Goal: Navigation & Orientation: Find specific page/section

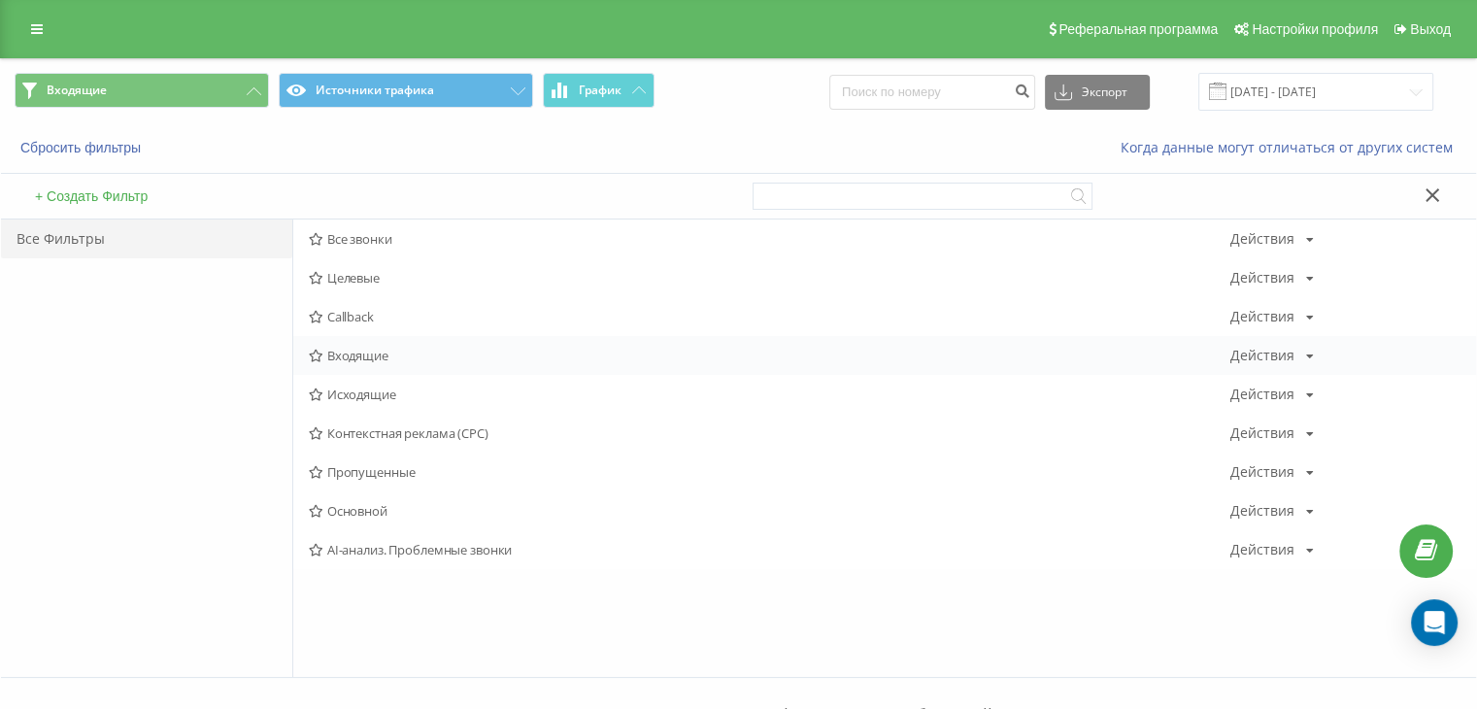
click at [361, 351] on span "Входящие" at bounding box center [770, 356] width 922 height 14
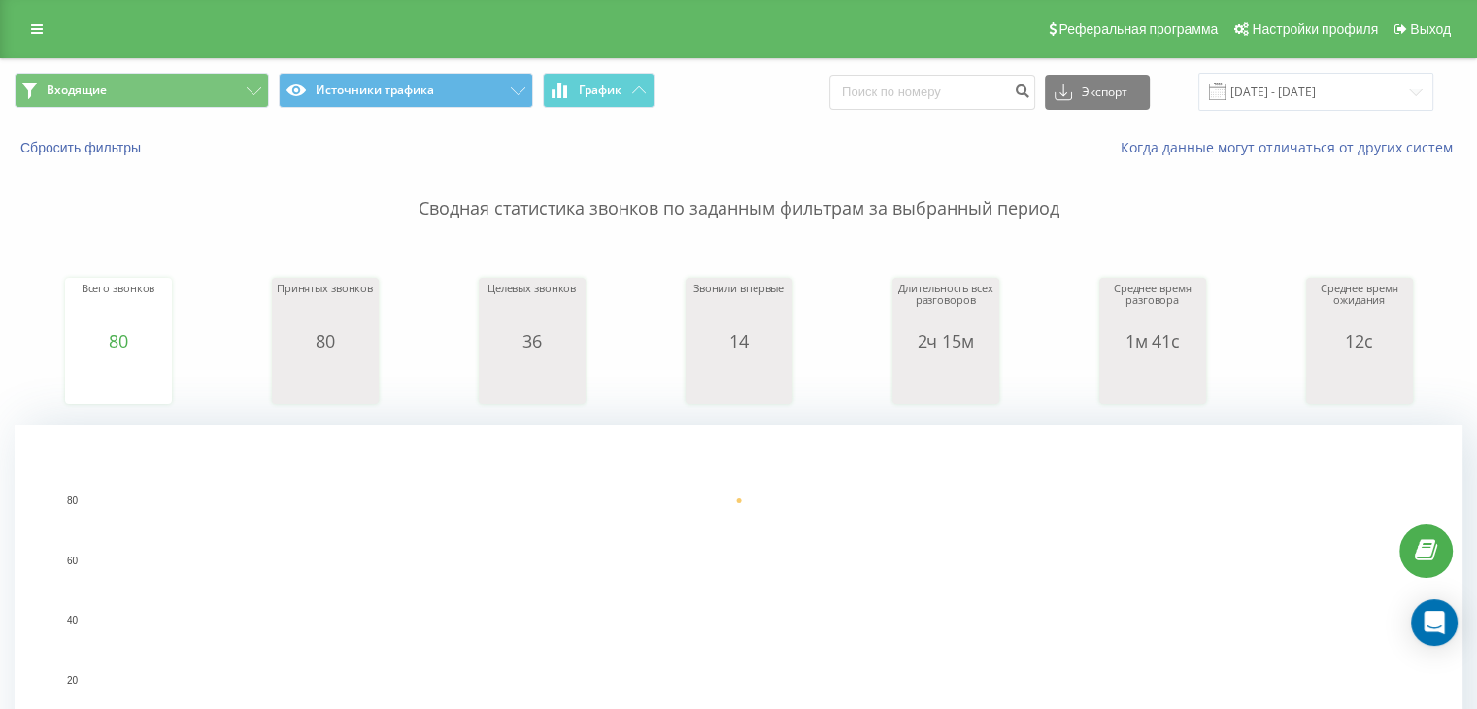
click at [218, 71] on div "Входящие Источники трафика График Экспорт .csv .xls .xlsx [DATE] - [DATE]" at bounding box center [738, 91] width 1475 height 65
click at [237, 95] on button "Входящие" at bounding box center [142, 90] width 254 height 35
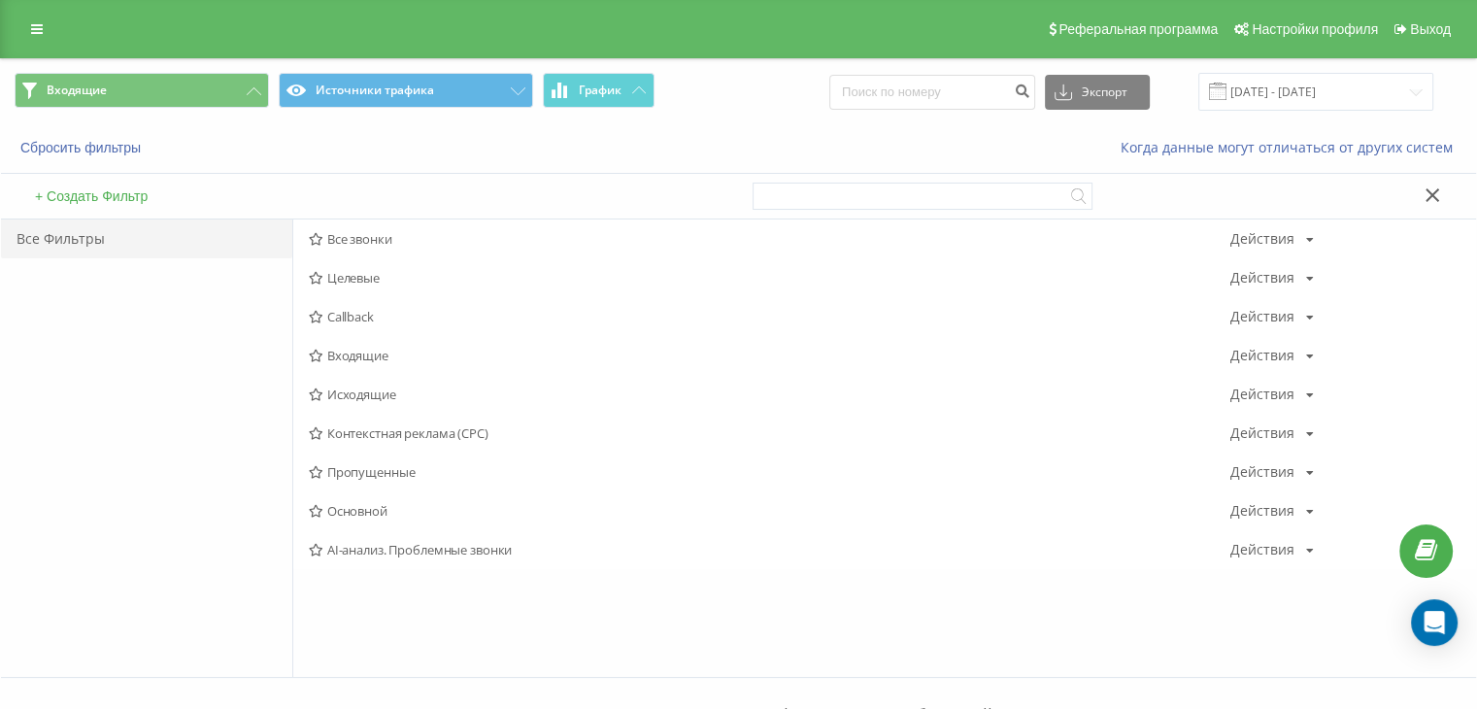
drag, startPoint x: 341, startPoint y: 396, endPoint x: 711, endPoint y: 429, distance: 371.5
click at [342, 396] on span "Исходящие" at bounding box center [770, 394] width 922 height 14
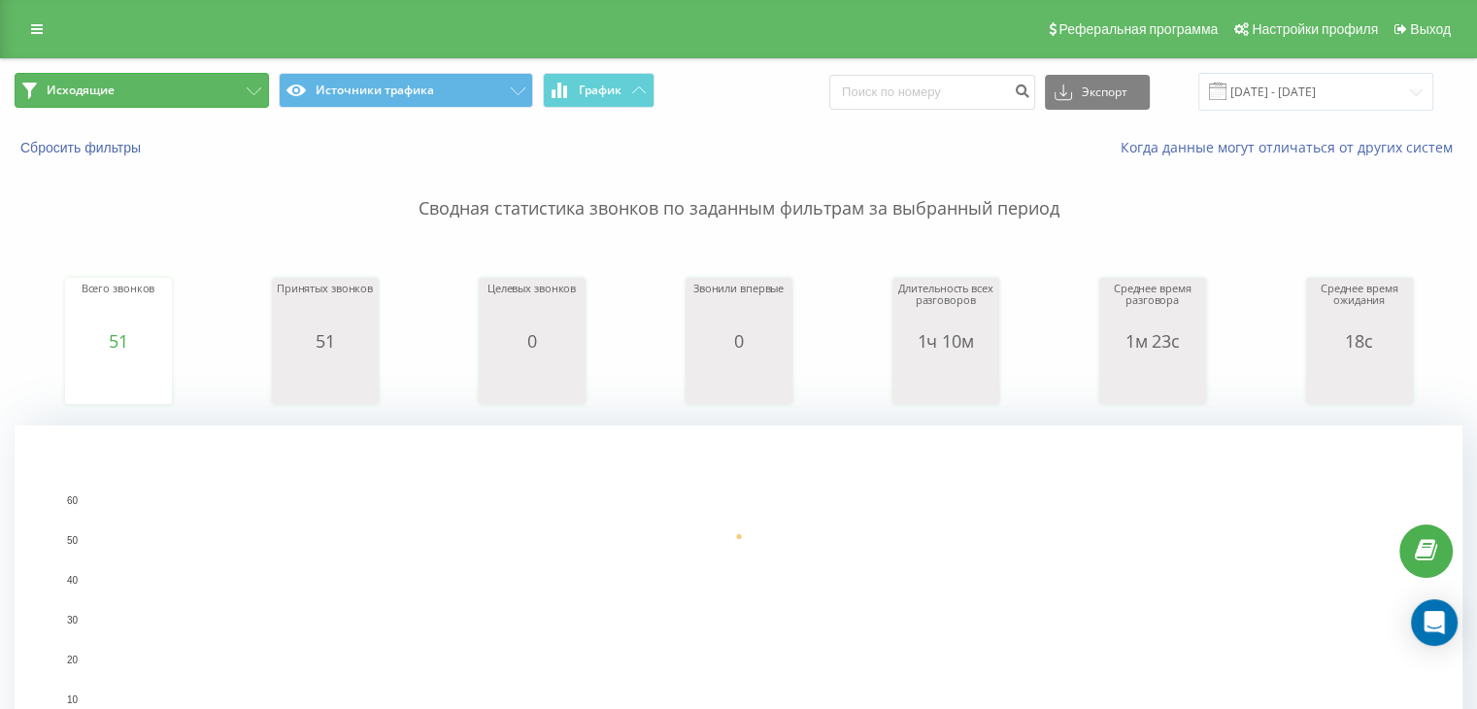
click at [224, 92] on button "Исходящие" at bounding box center [142, 90] width 254 height 35
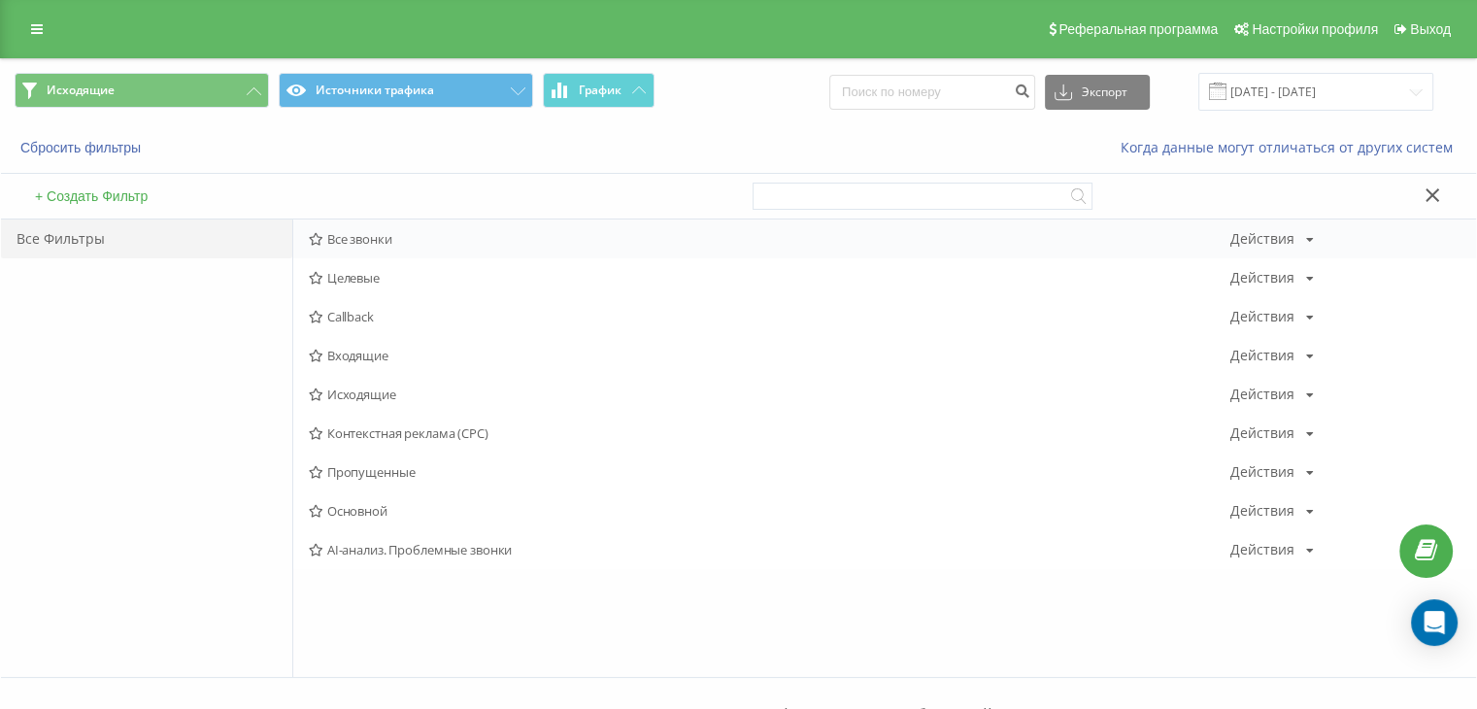
click at [378, 239] on span "Все звонки" at bounding box center [770, 239] width 922 height 14
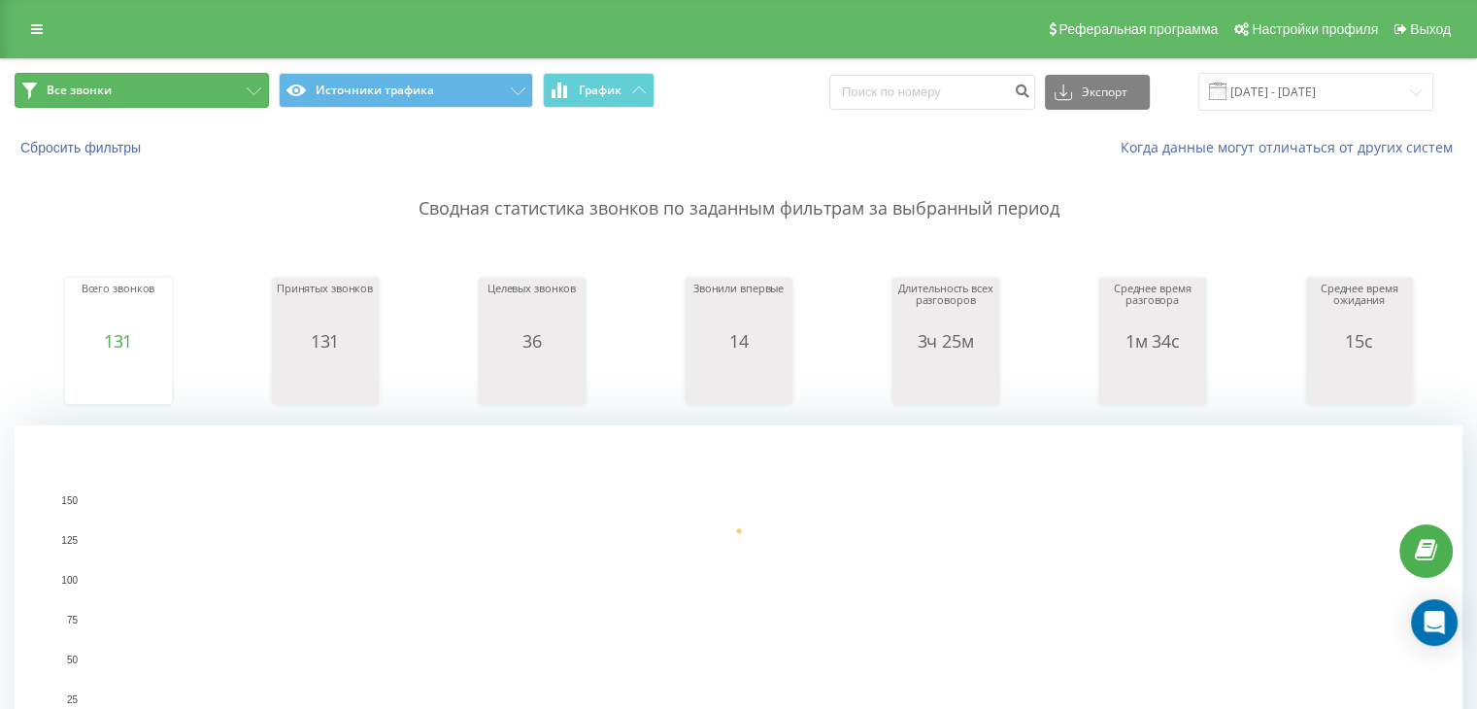
click at [175, 101] on button "Все звонки" at bounding box center [142, 90] width 254 height 35
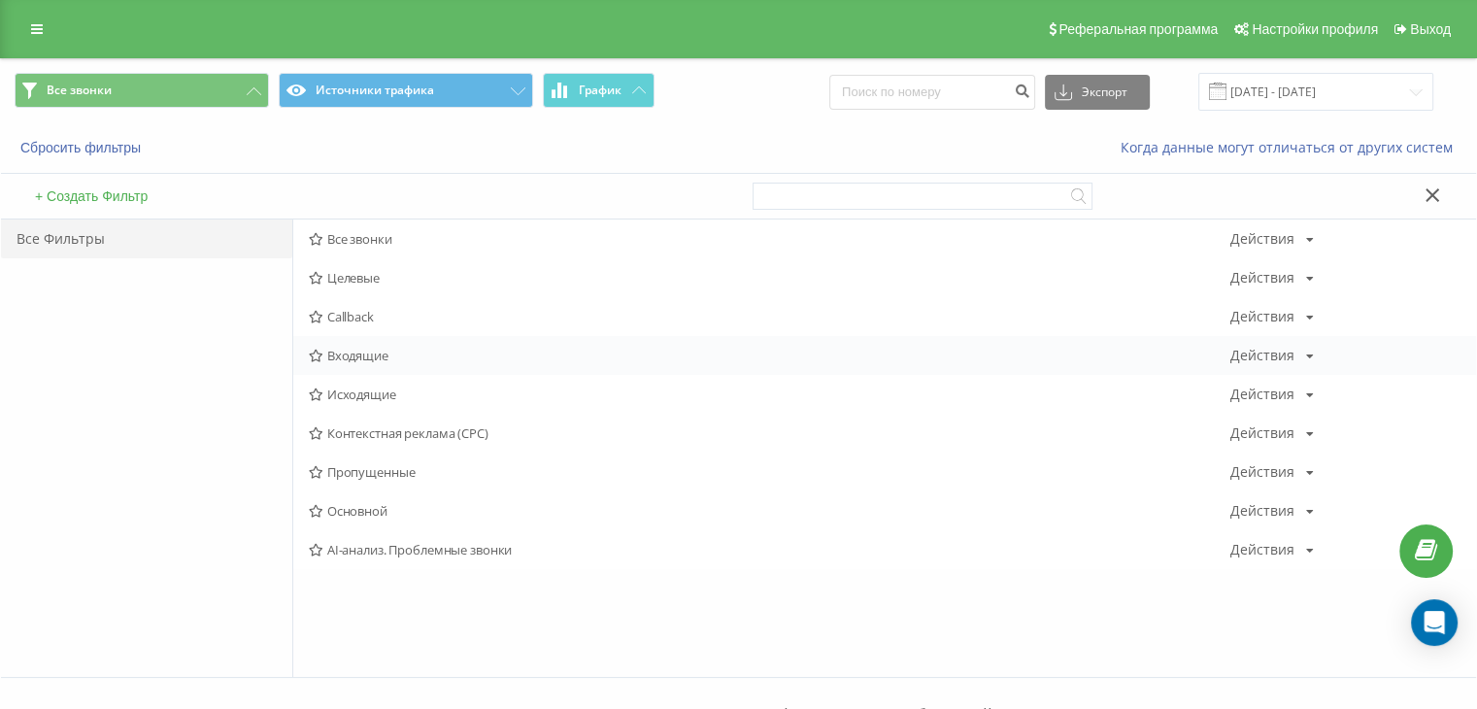
click at [357, 349] on span "Входящие" at bounding box center [770, 356] width 922 height 14
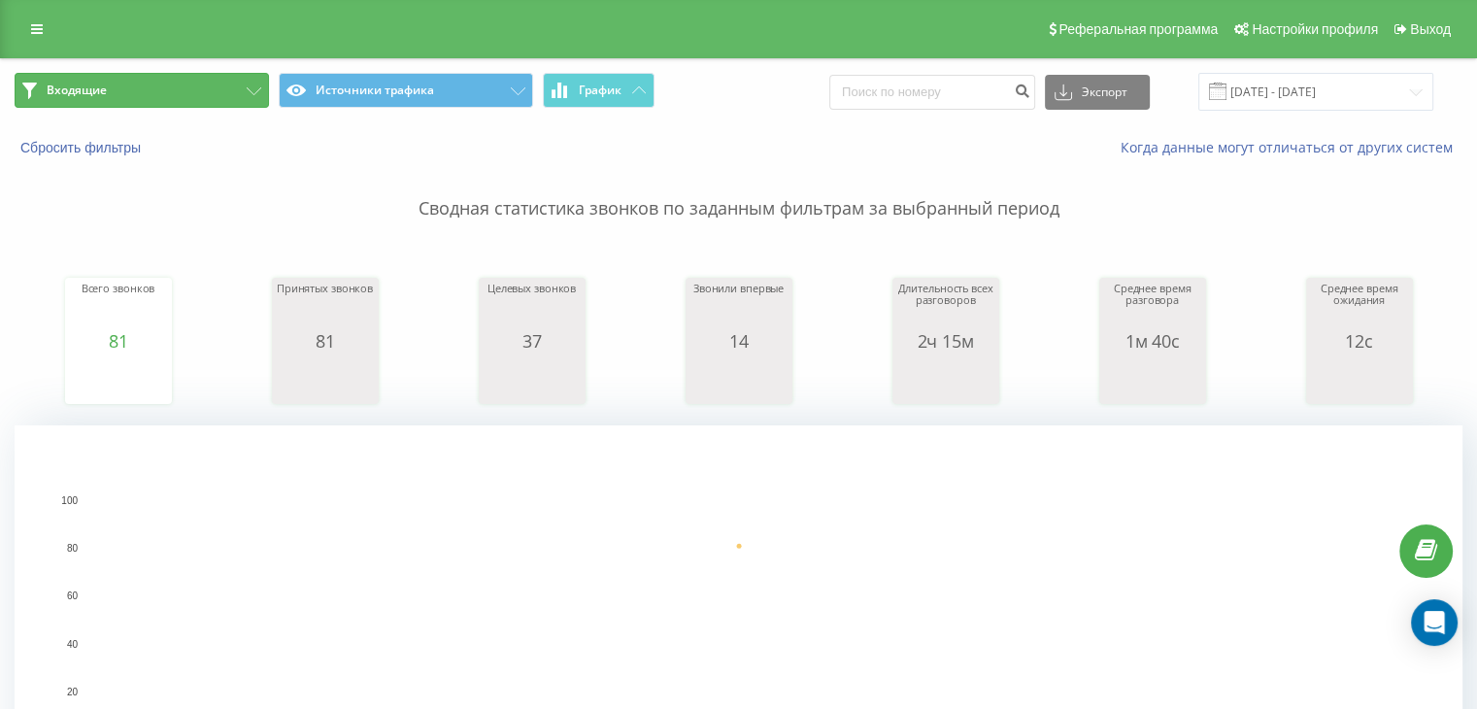
click at [215, 77] on button "Входящие" at bounding box center [142, 90] width 254 height 35
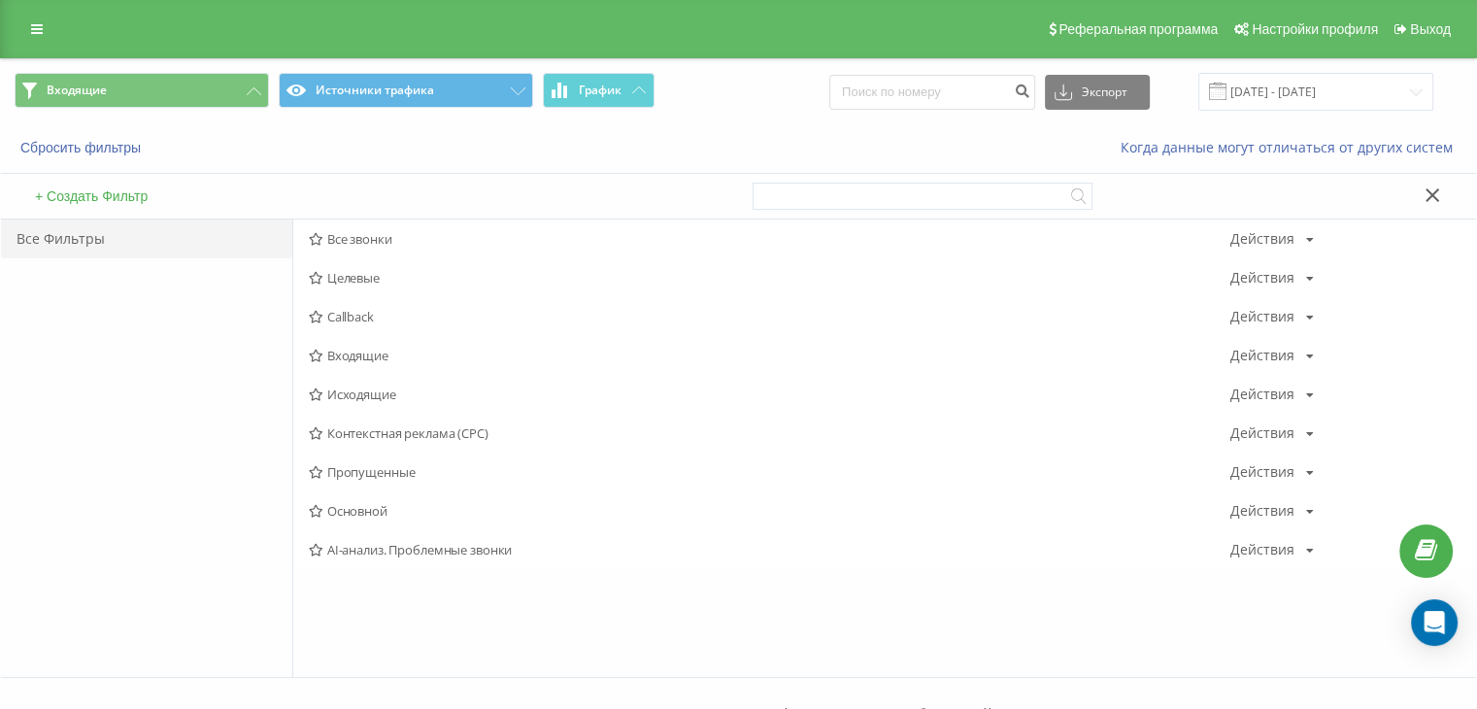
click at [353, 387] on span "Исходящие" at bounding box center [770, 394] width 922 height 14
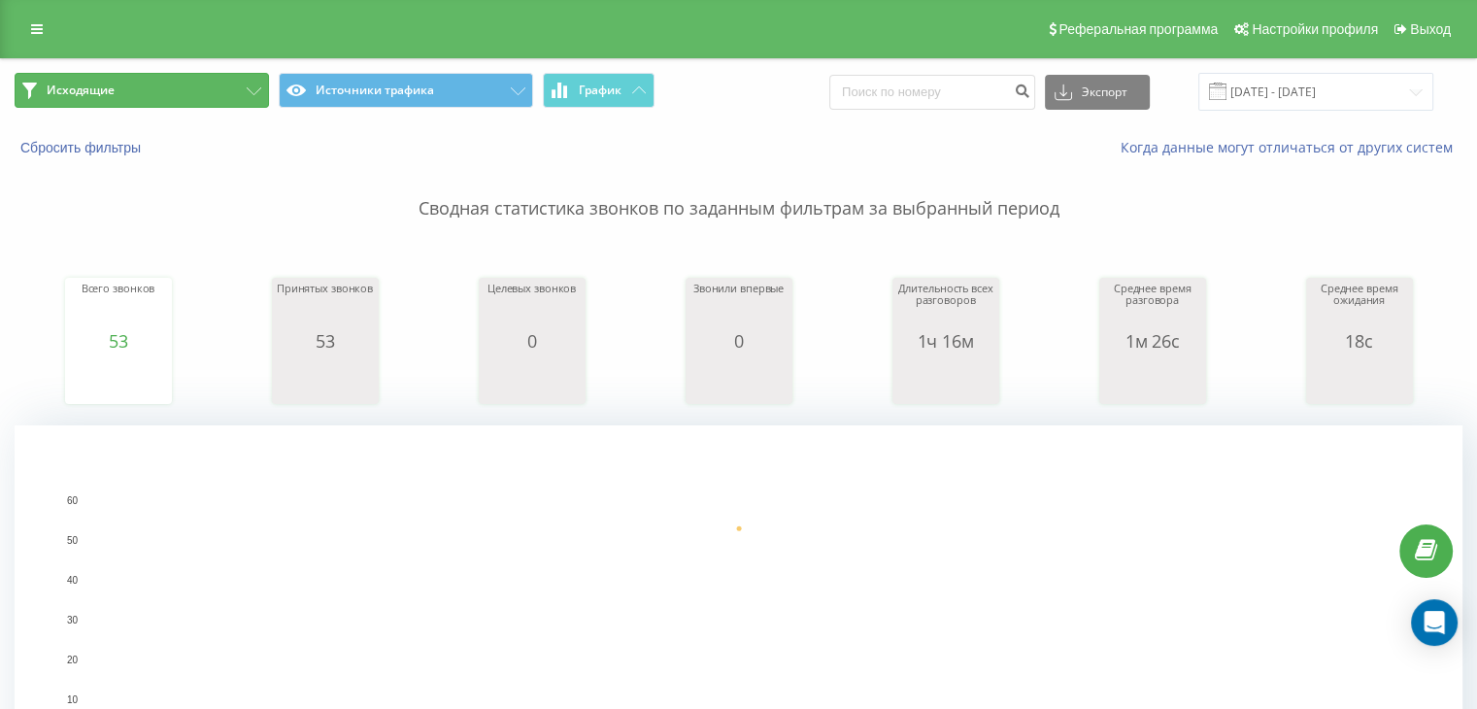
click at [181, 94] on button "Исходящие" at bounding box center [142, 90] width 254 height 35
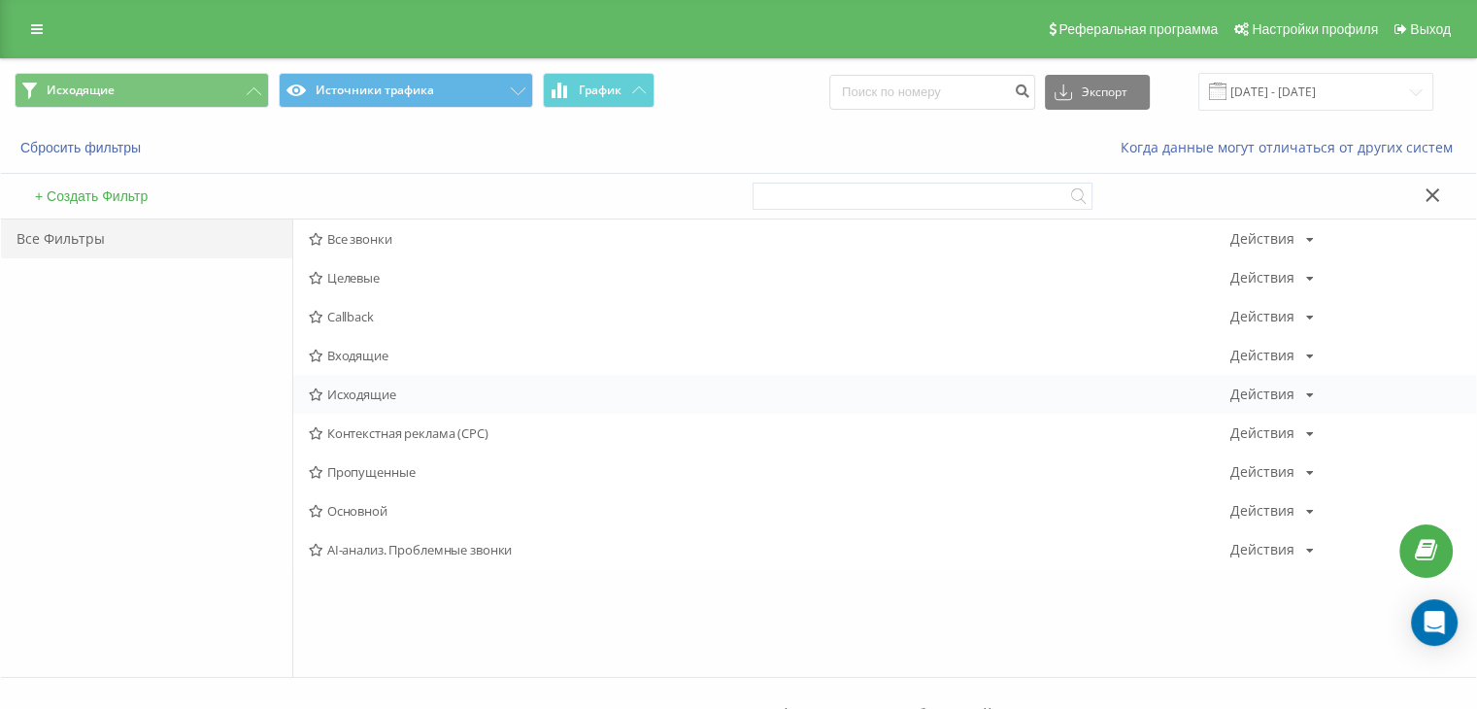
click at [350, 393] on span "Исходящие" at bounding box center [770, 394] width 922 height 14
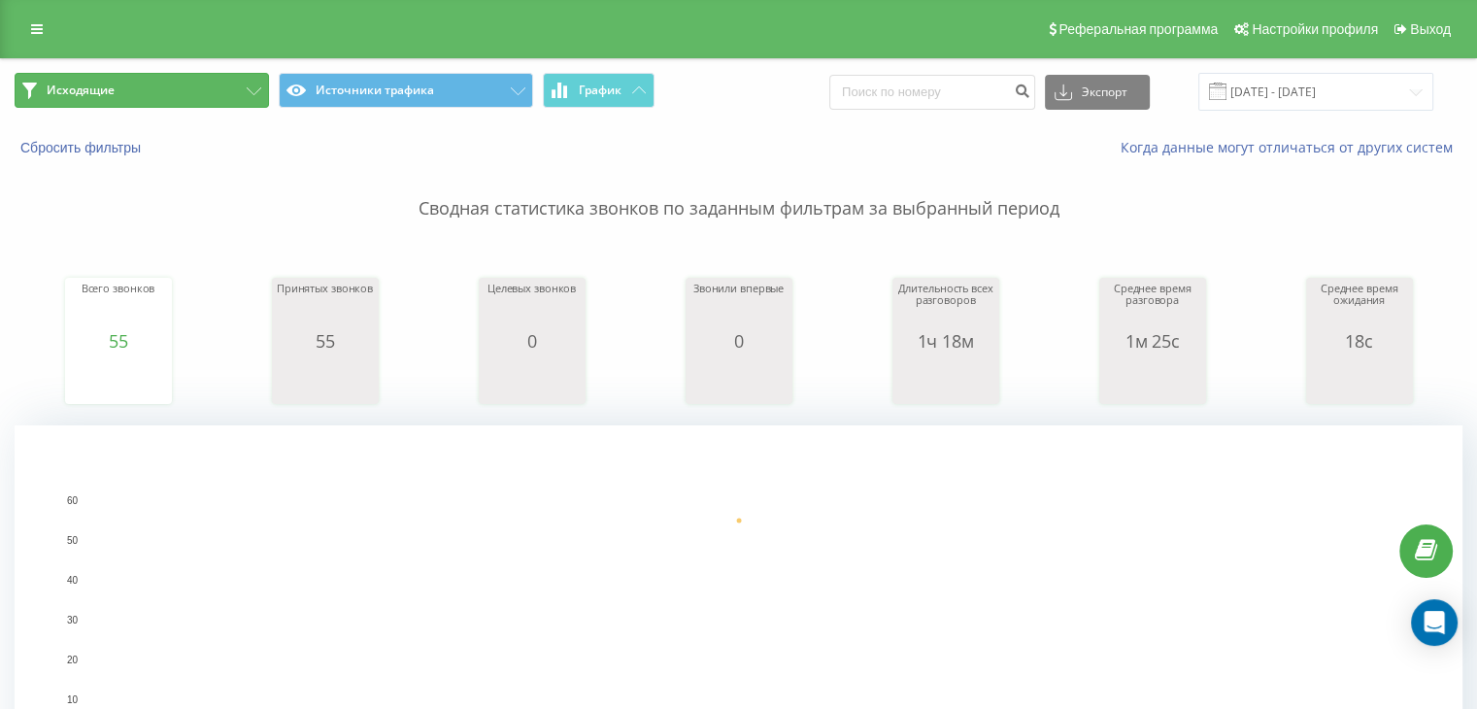
click at [252, 91] on icon at bounding box center [254, 91] width 15 height 8
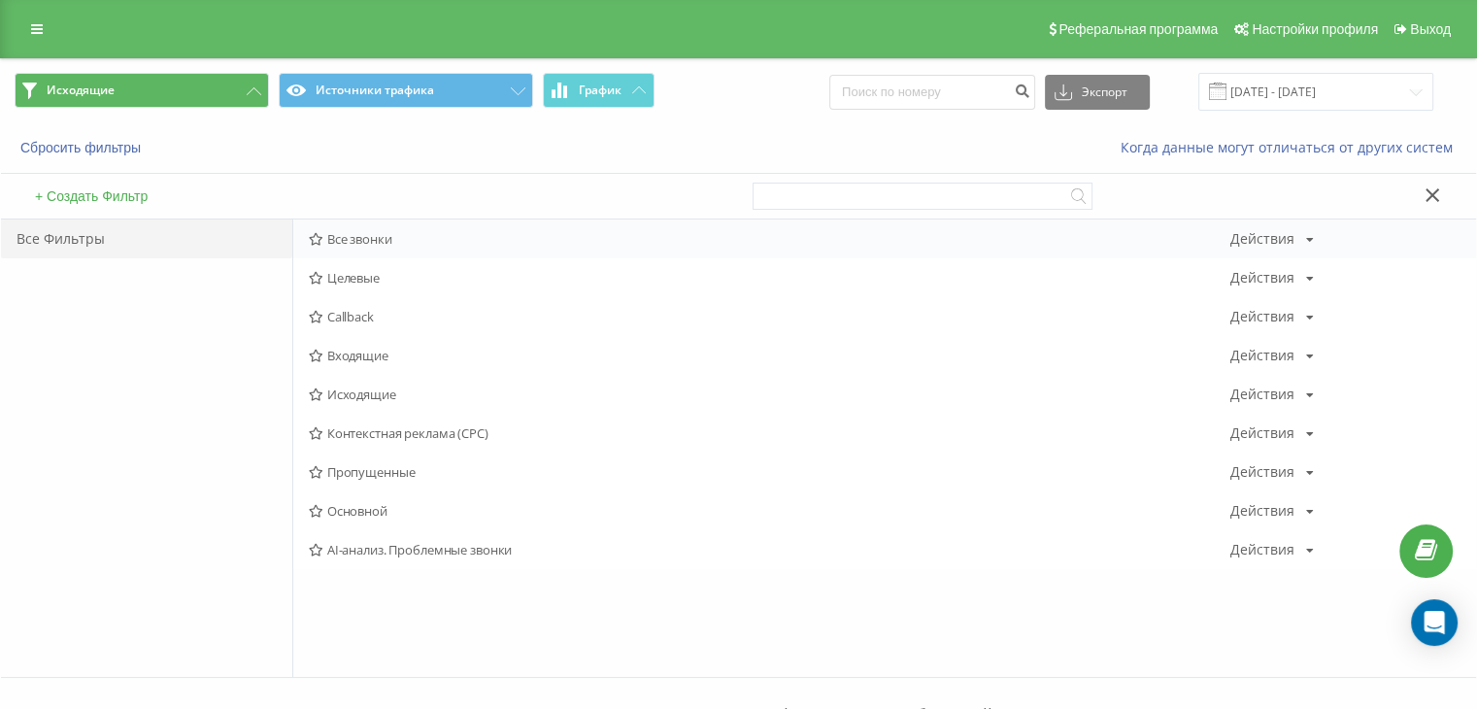
click at [389, 237] on span "Все звонки" at bounding box center [770, 239] width 922 height 14
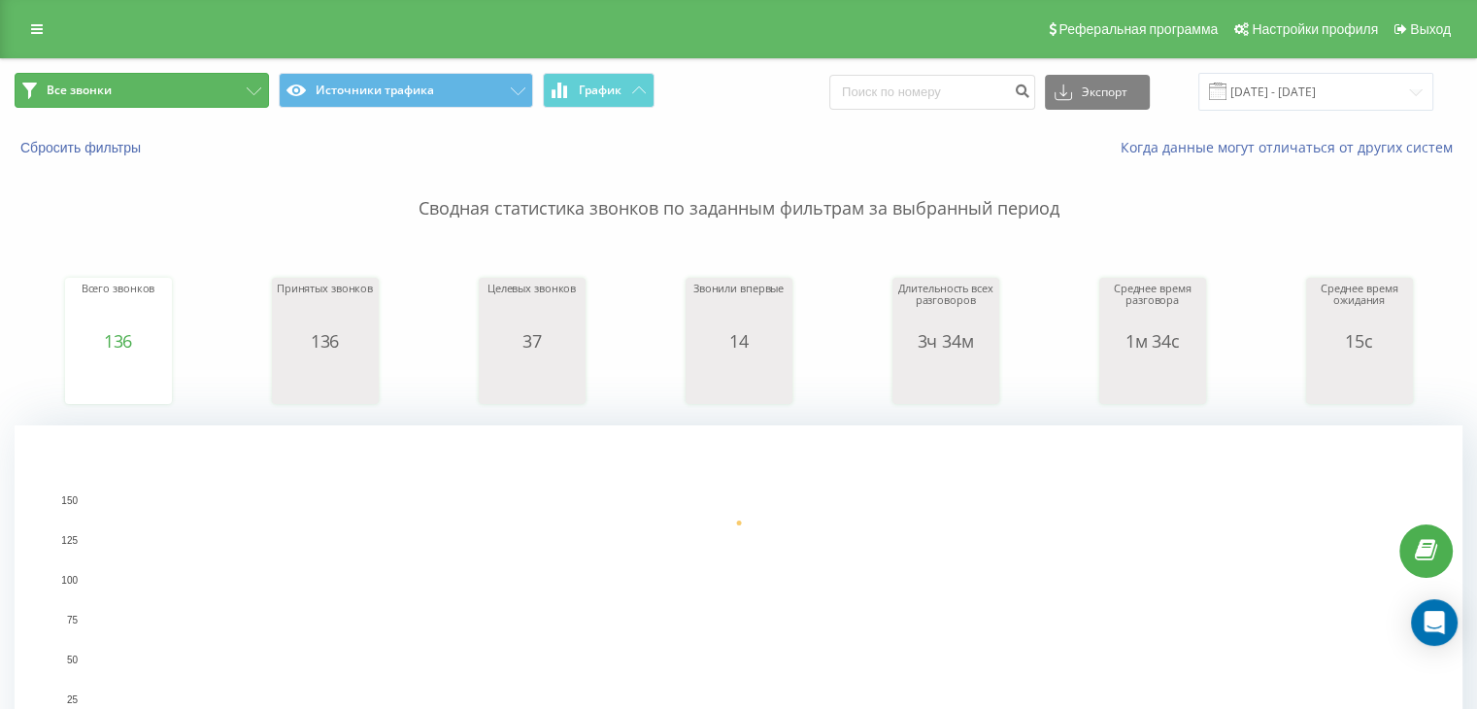
click at [196, 90] on button "Все звонки" at bounding box center [142, 90] width 254 height 35
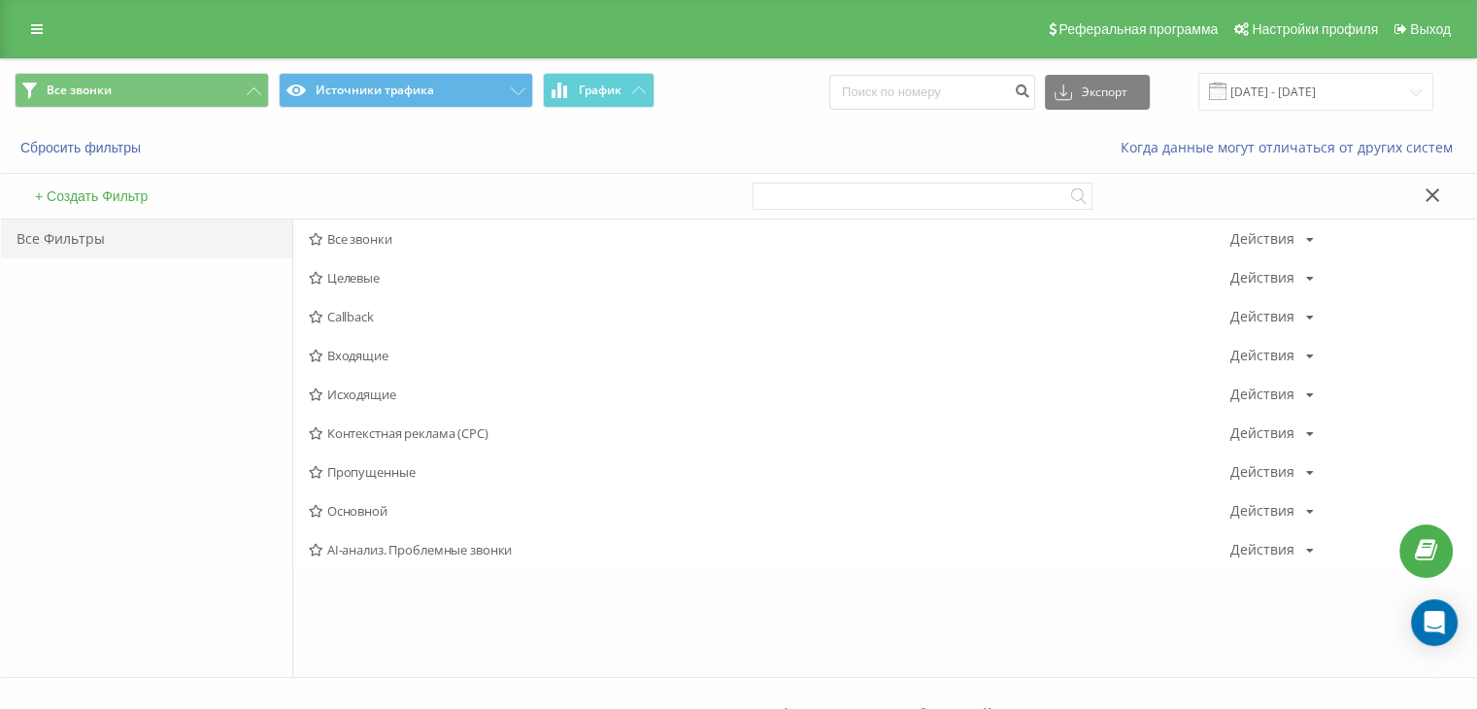
drag, startPoint x: 396, startPoint y: 235, endPoint x: 750, endPoint y: 490, distance: 436.1
click at [396, 235] on span "Все звонки" at bounding box center [770, 239] width 922 height 14
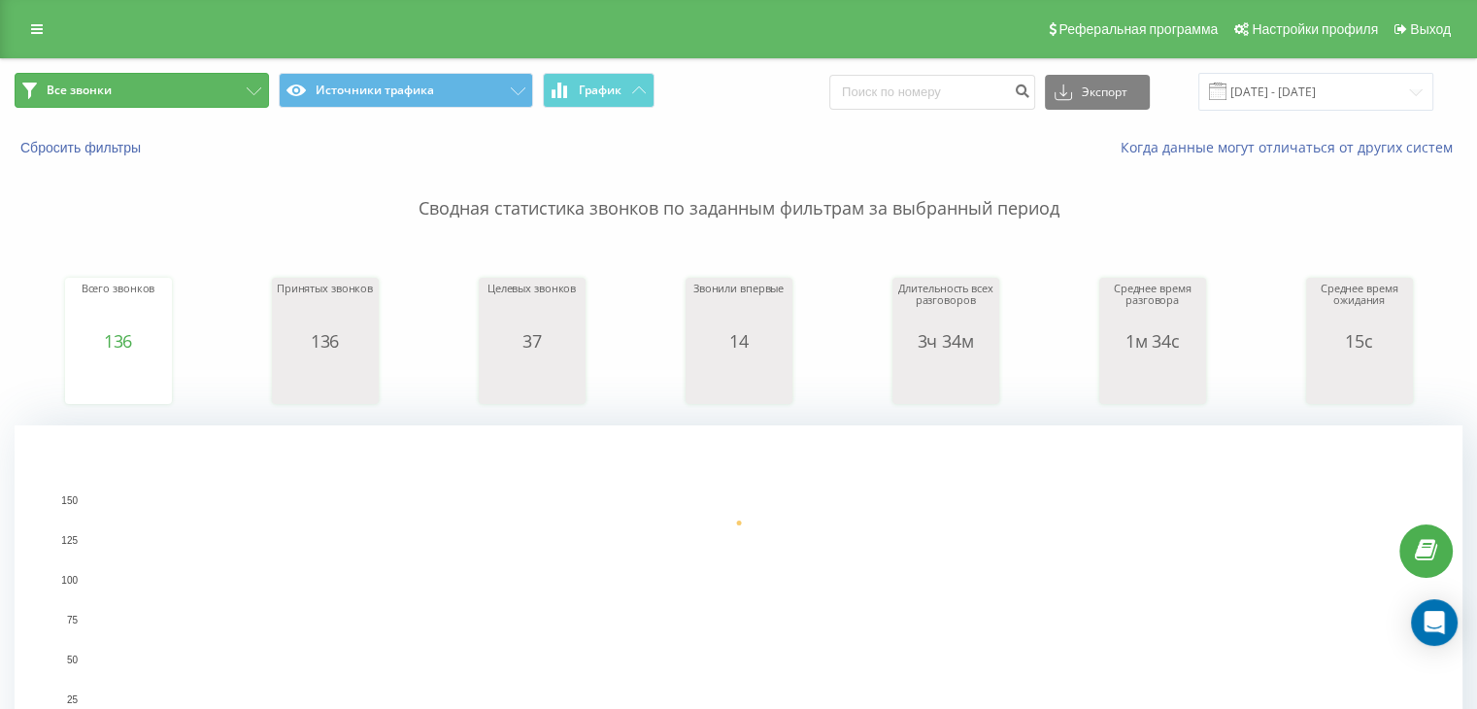
click at [216, 90] on button "Все звонки" at bounding box center [142, 90] width 254 height 35
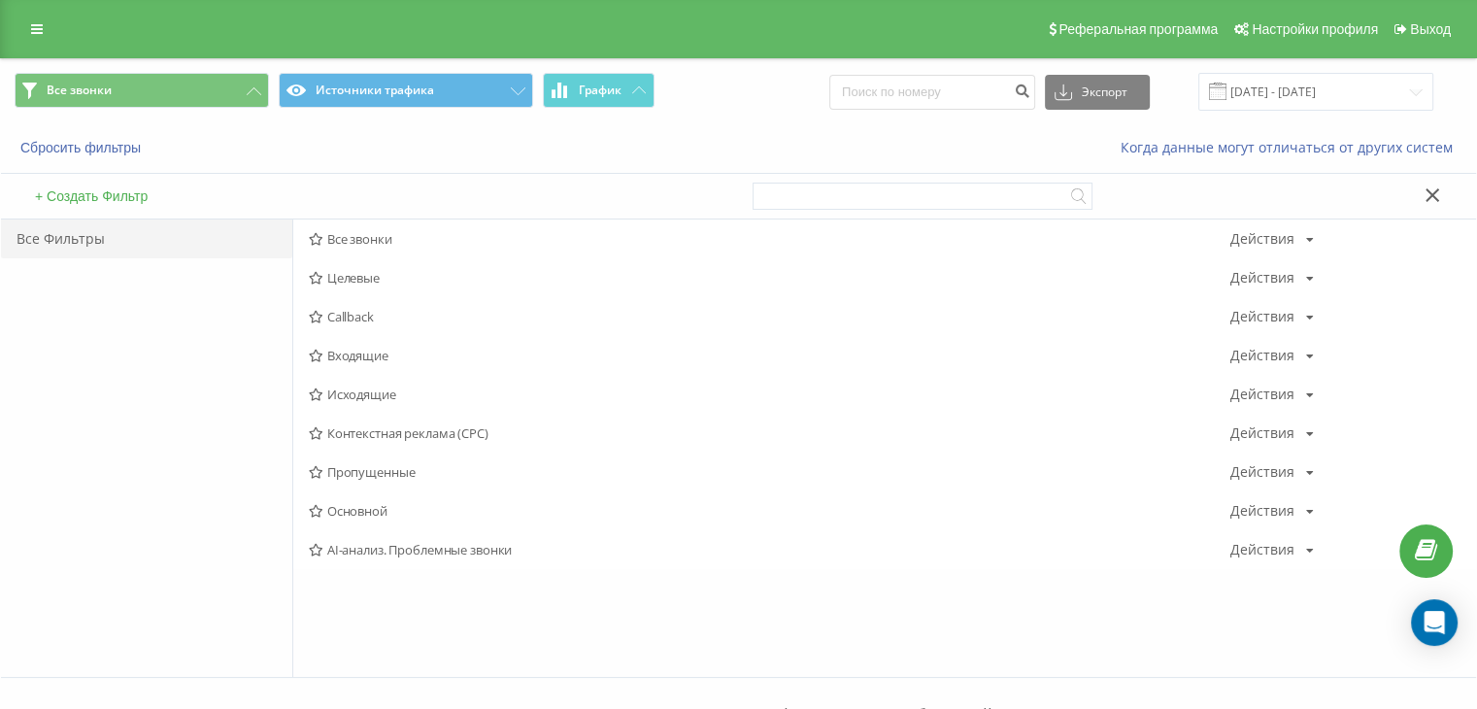
drag, startPoint x: 350, startPoint y: 232, endPoint x: 373, endPoint y: 247, distance: 27.5
click at [350, 232] on span "Все звонки" at bounding box center [770, 239] width 922 height 14
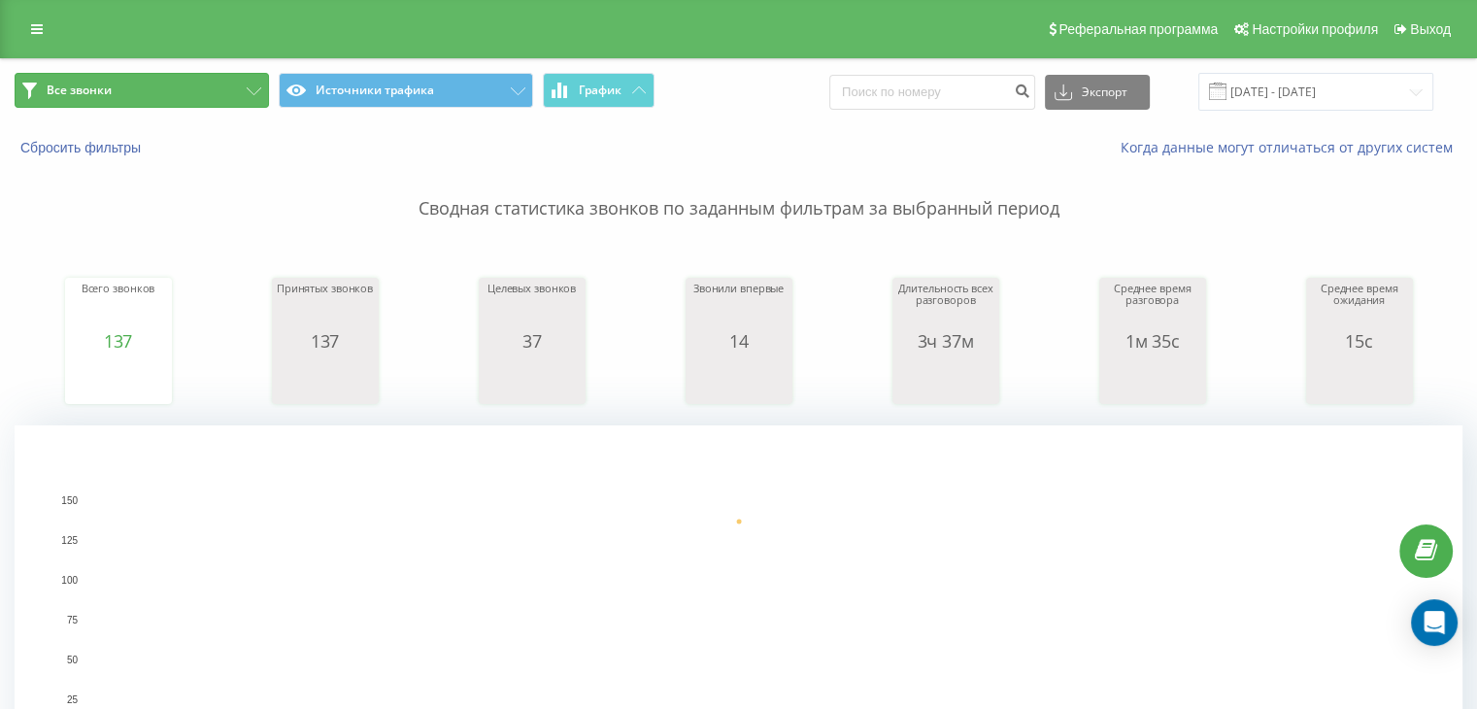
click at [128, 79] on button "Все звонки" at bounding box center [142, 90] width 254 height 35
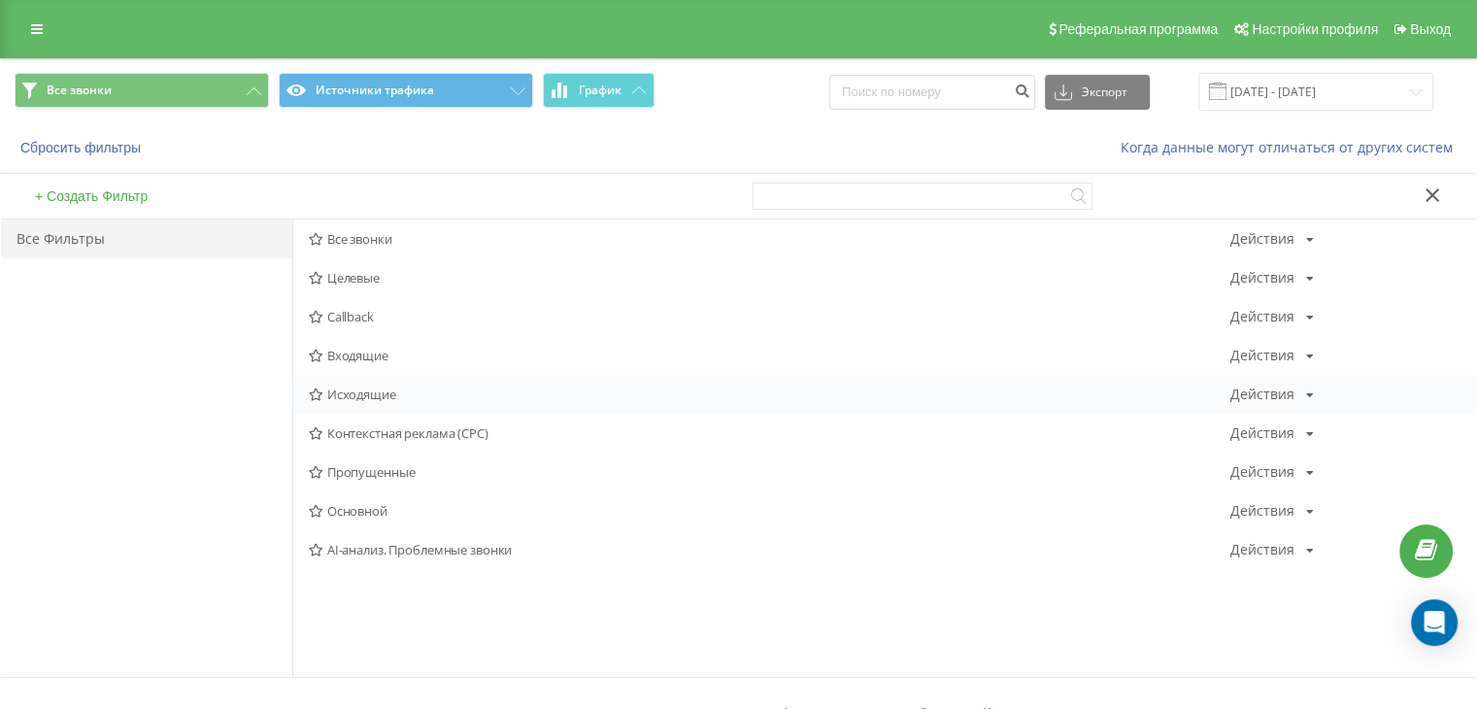
click at [355, 390] on span "Исходящие" at bounding box center [770, 394] width 922 height 14
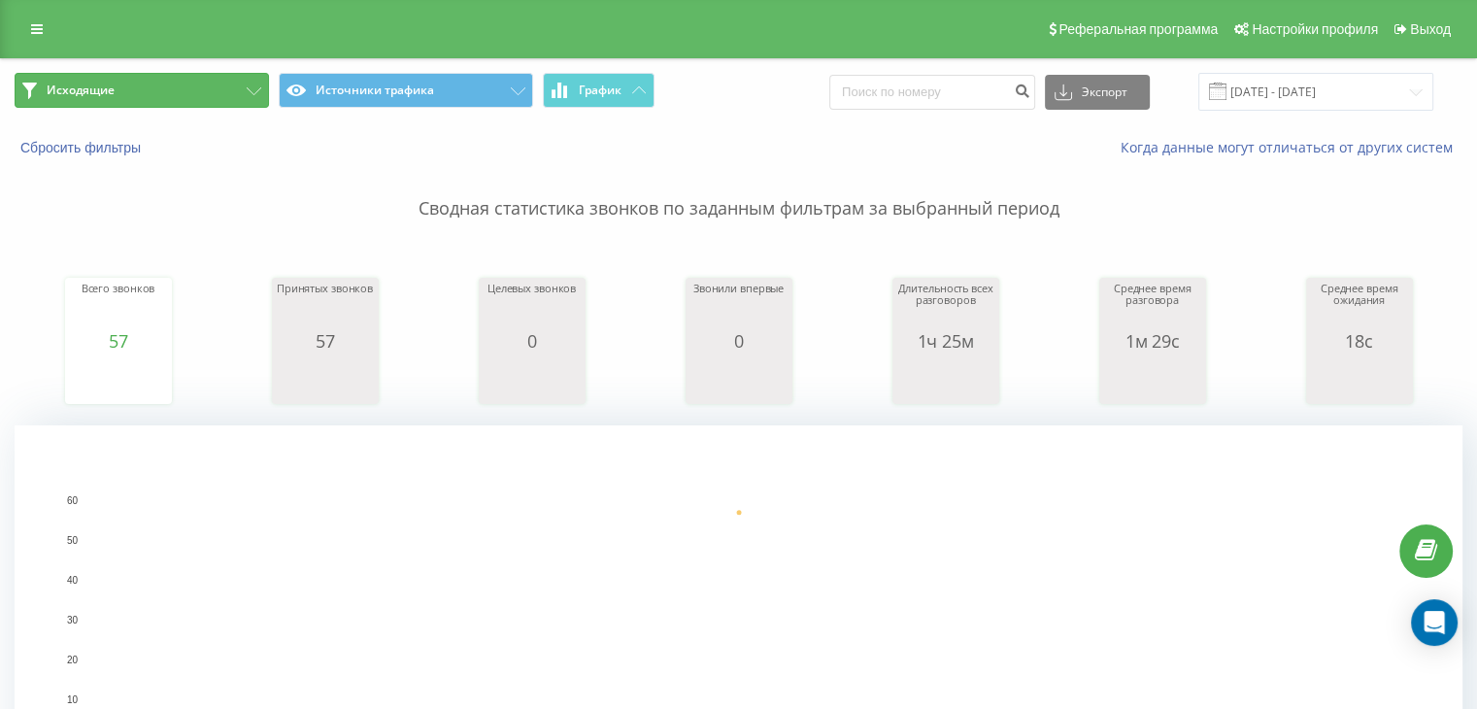
click at [225, 87] on button "Исходящие" at bounding box center [142, 90] width 254 height 35
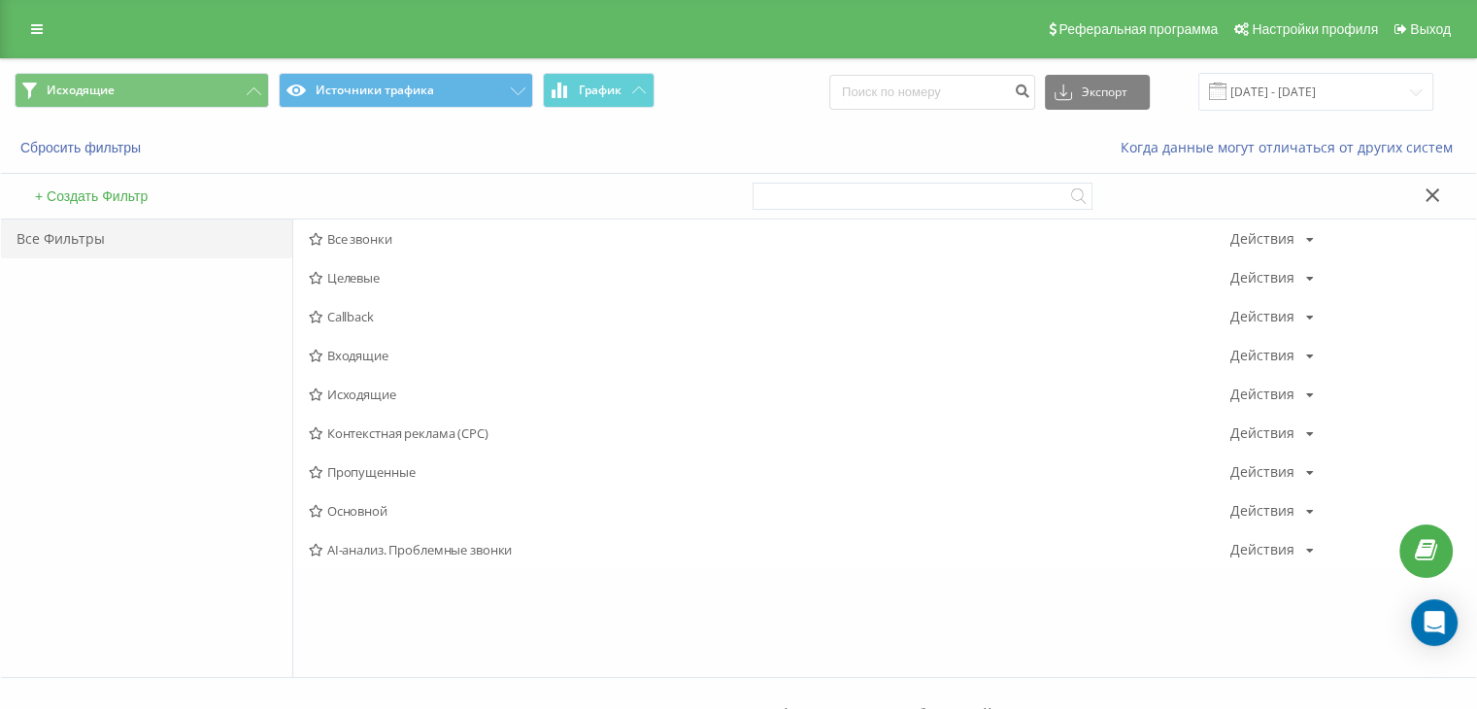
drag, startPoint x: 342, startPoint y: 354, endPoint x: 573, endPoint y: 425, distance: 241.7
click at [343, 353] on span "Входящие" at bounding box center [770, 356] width 922 height 14
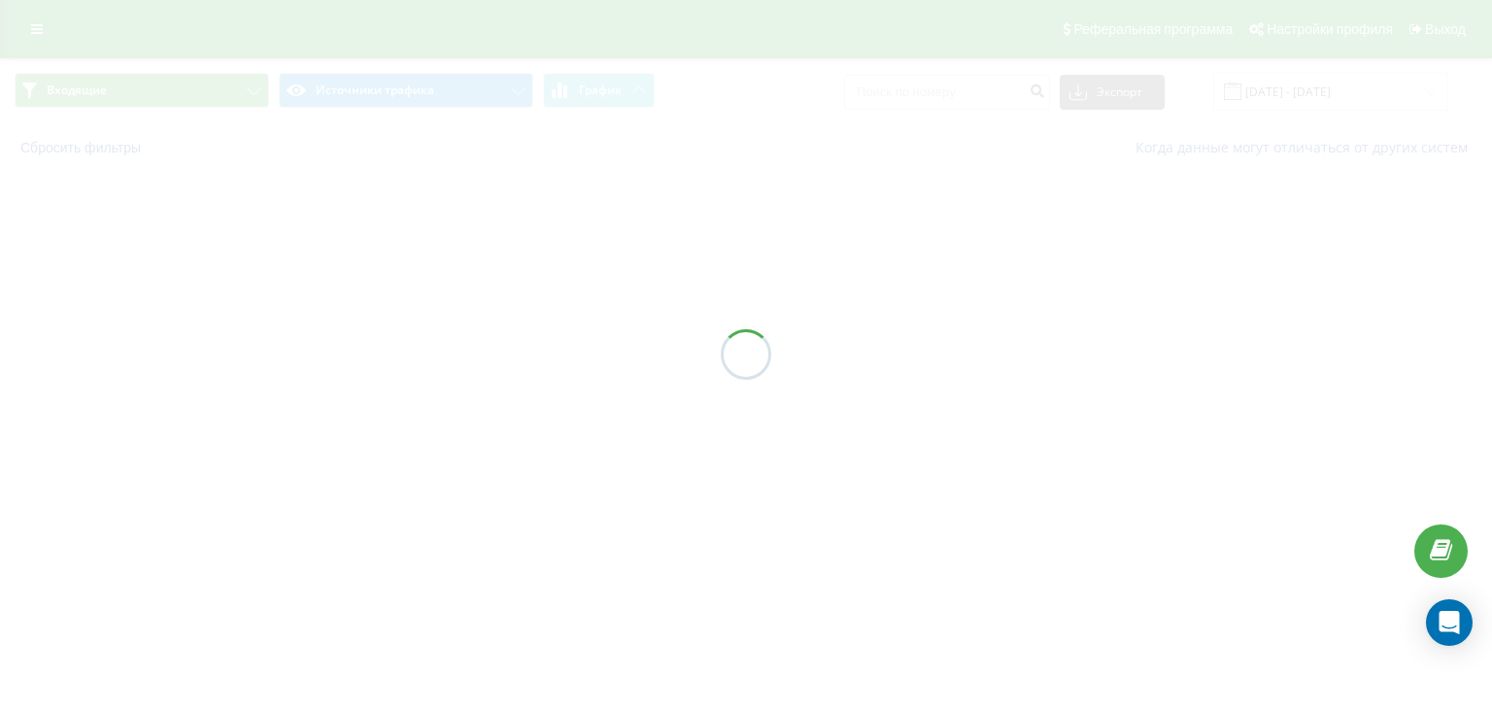
drag, startPoint x: 811, startPoint y: 434, endPoint x: 493, endPoint y: 285, distance: 351.0
click at [793, 464] on div at bounding box center [746, 354] width 1492 height 709
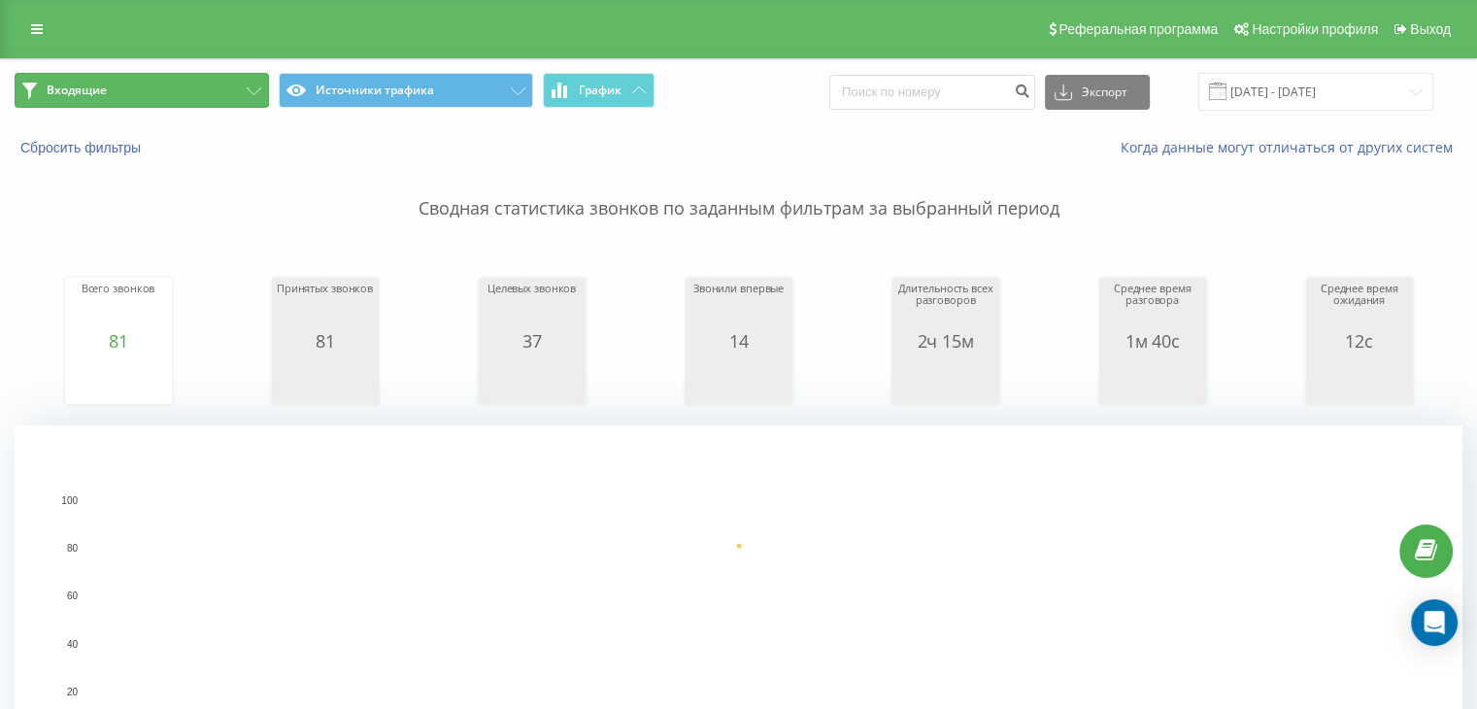
click at [218, 90] on button "Входящие" at bounding box center [142, 90] width 254 height 35
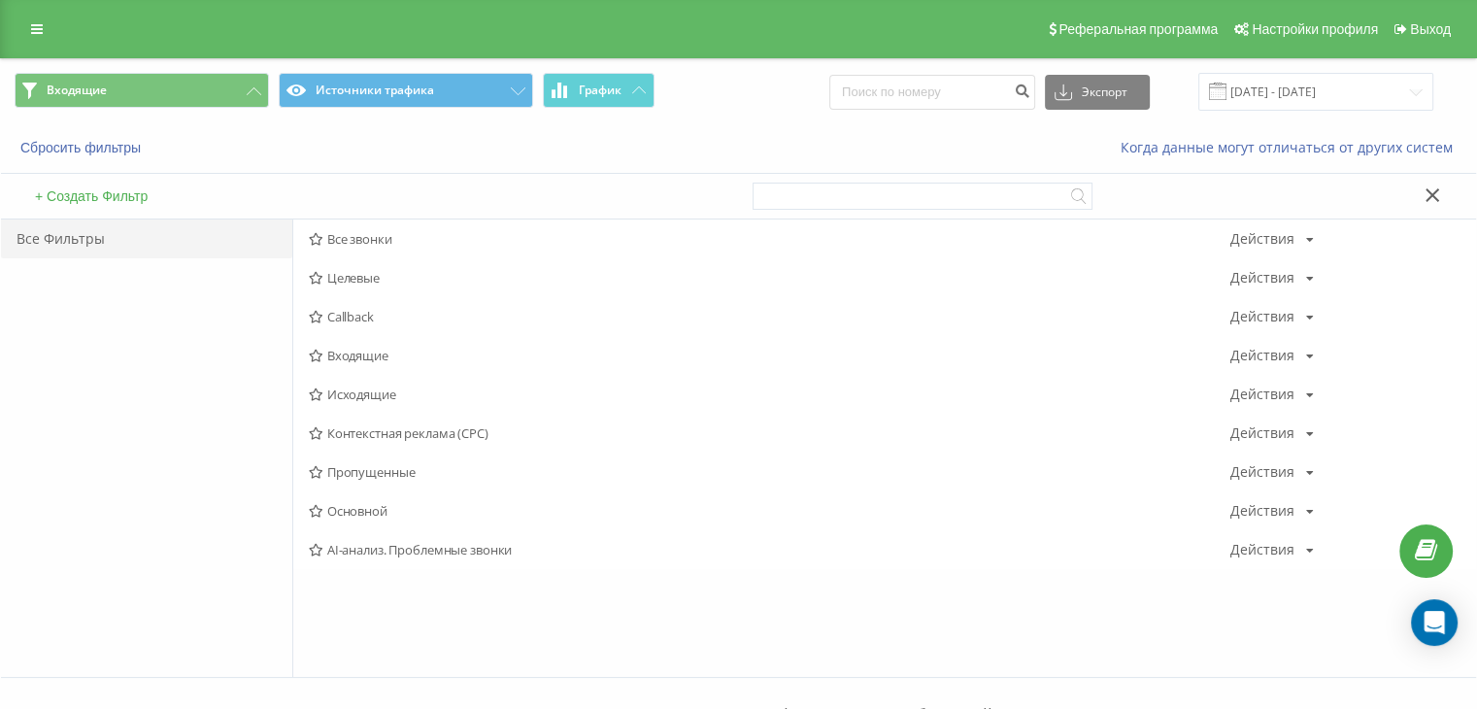
drag, startPoint x: 350, startPoint y: 390, endPoint x: 697, endPoint y: 436, distance: 350.6
click at [356, 389] on span "Исходящие" at bounding box center [770, 394] width 922 height 14
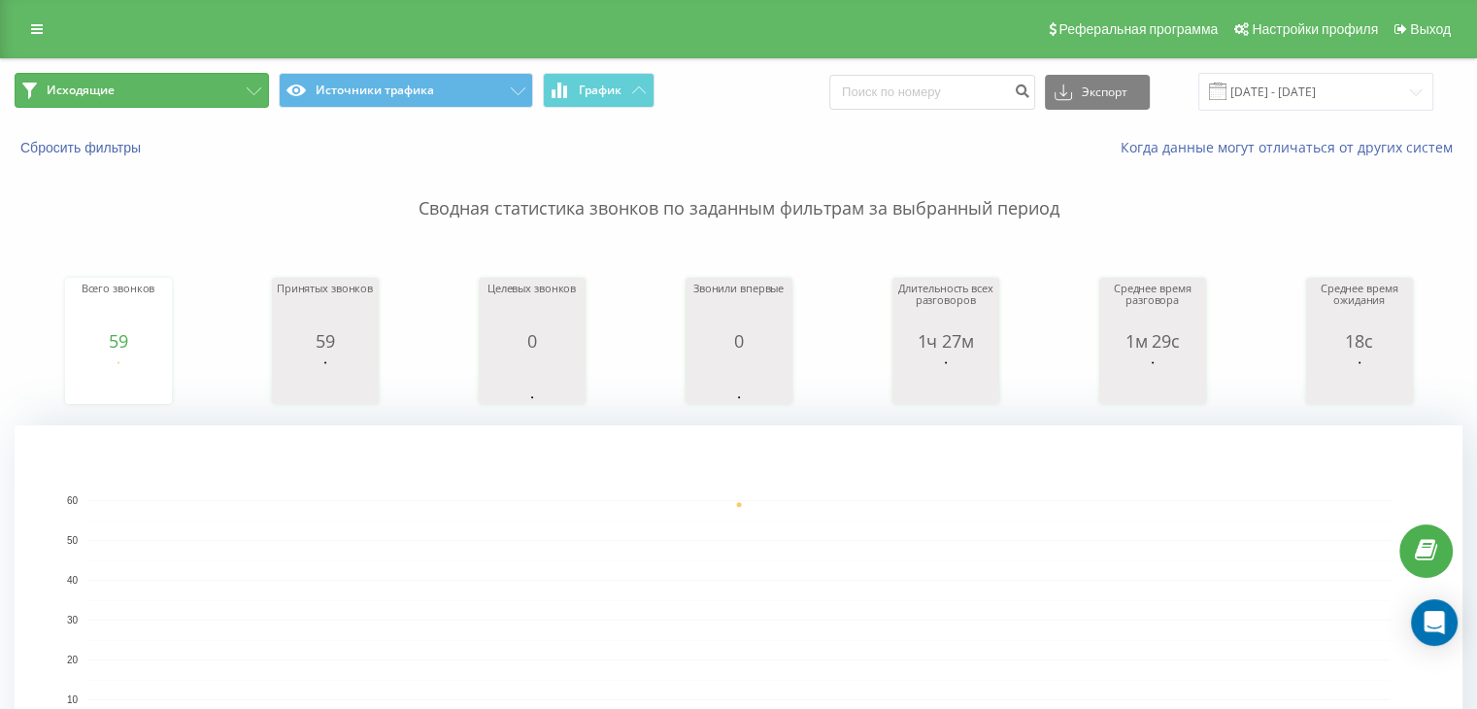
click at [216, 85] on button "Исходящие" at bounding box center [142, 90] width 254 height 35
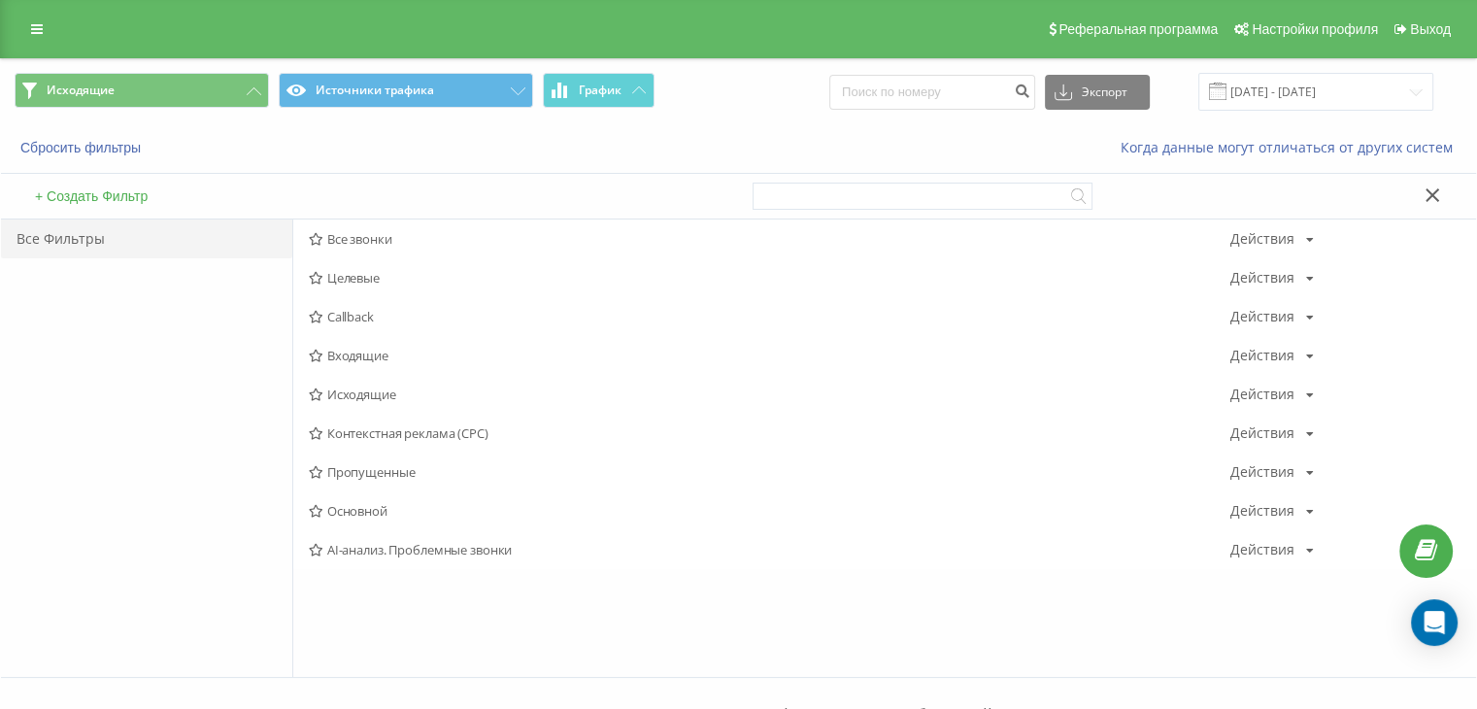
drag, startPoint x: 369, startPoint y: 240, endPoint x: 378, endPoint y: 187, distance: 53.2
click at [369, 238] on span "Все звонки" at bounding box center [770, 239] width 922 height 14
